Goal: Task Accomplishment & Management: Manage account settings

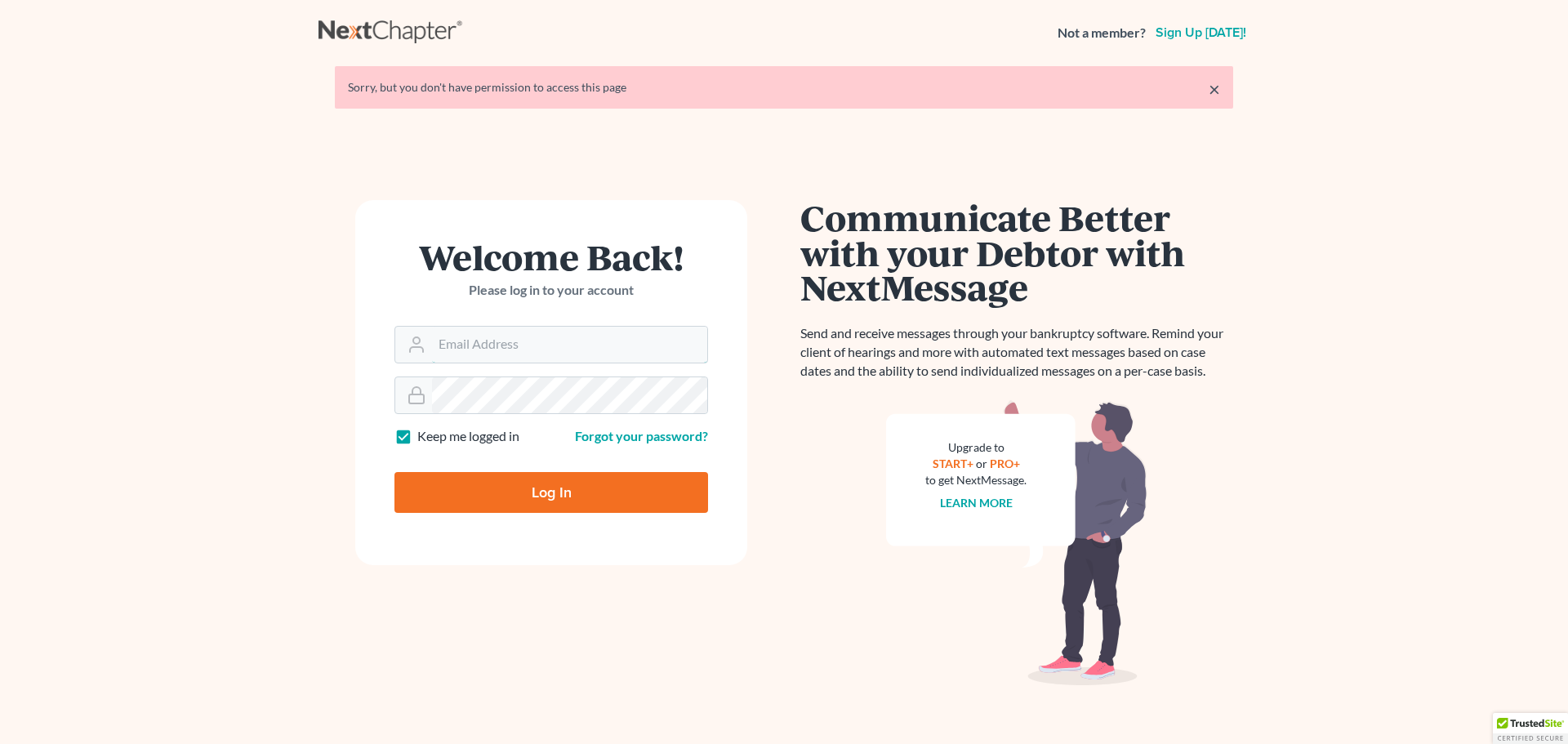
type input "[EMAIL_ADDRESS][DOMAIN_NAME]"
click at [540, 486] on input "Log In" at bounding box center [551, 492] width 313 height 41
type input "Thinking..."
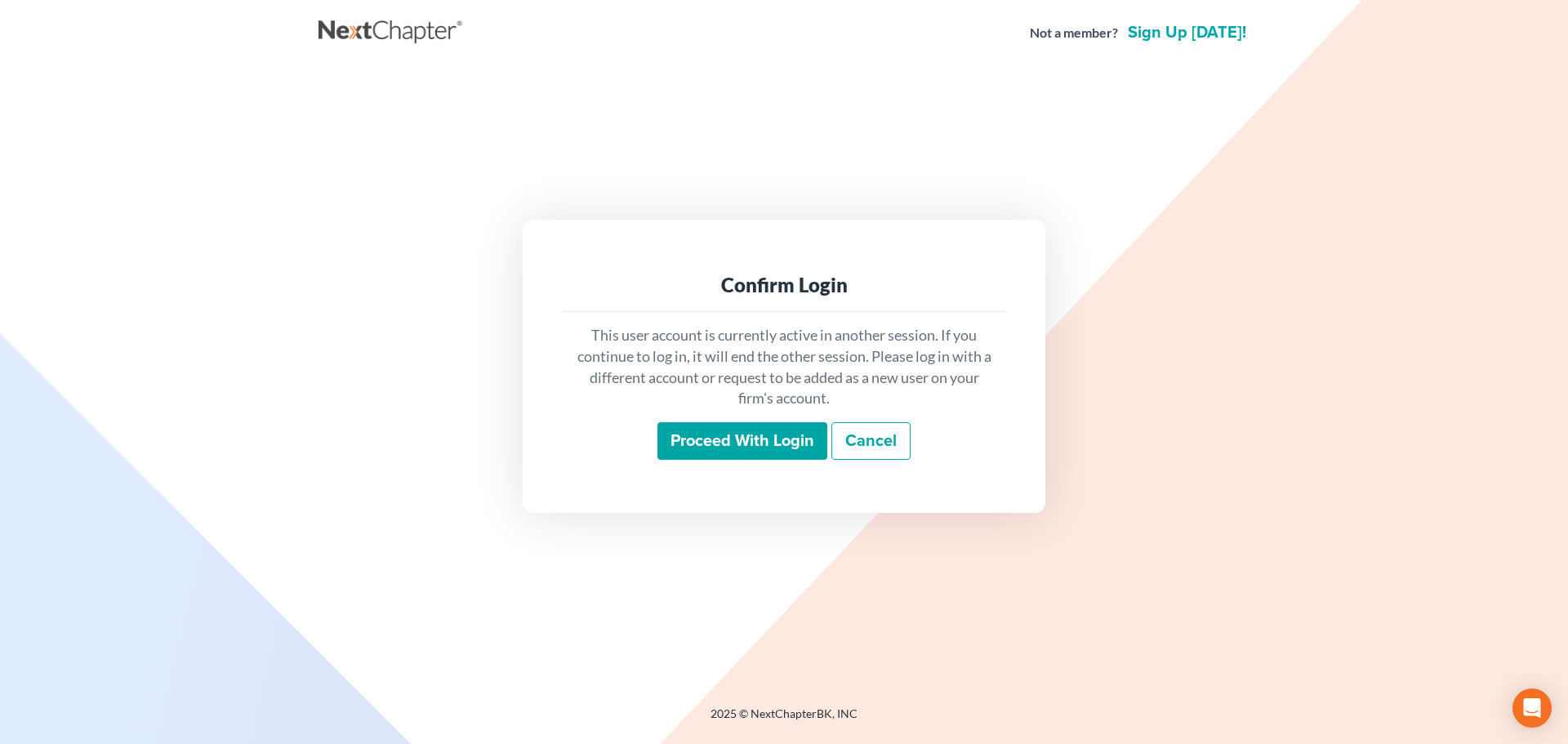
click at [738, 440] on input "Proceed with login" at bounding box center [742, 442] width 170 height 38
